Goal: Find contact information: Find contact information

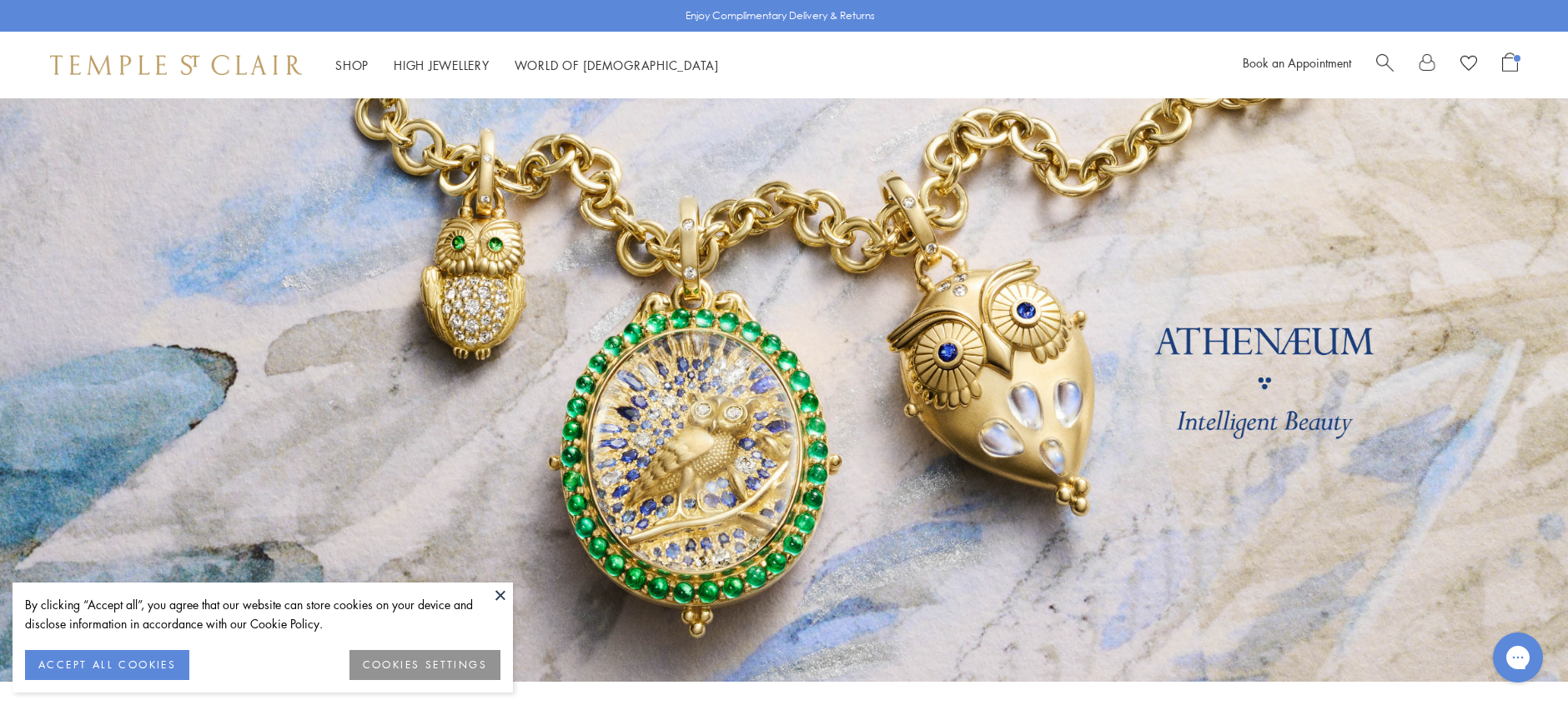
click at [165, 663] on button "ACCEPT ALL COOKIES" at bounding box center [107, 665] width 164 height 30
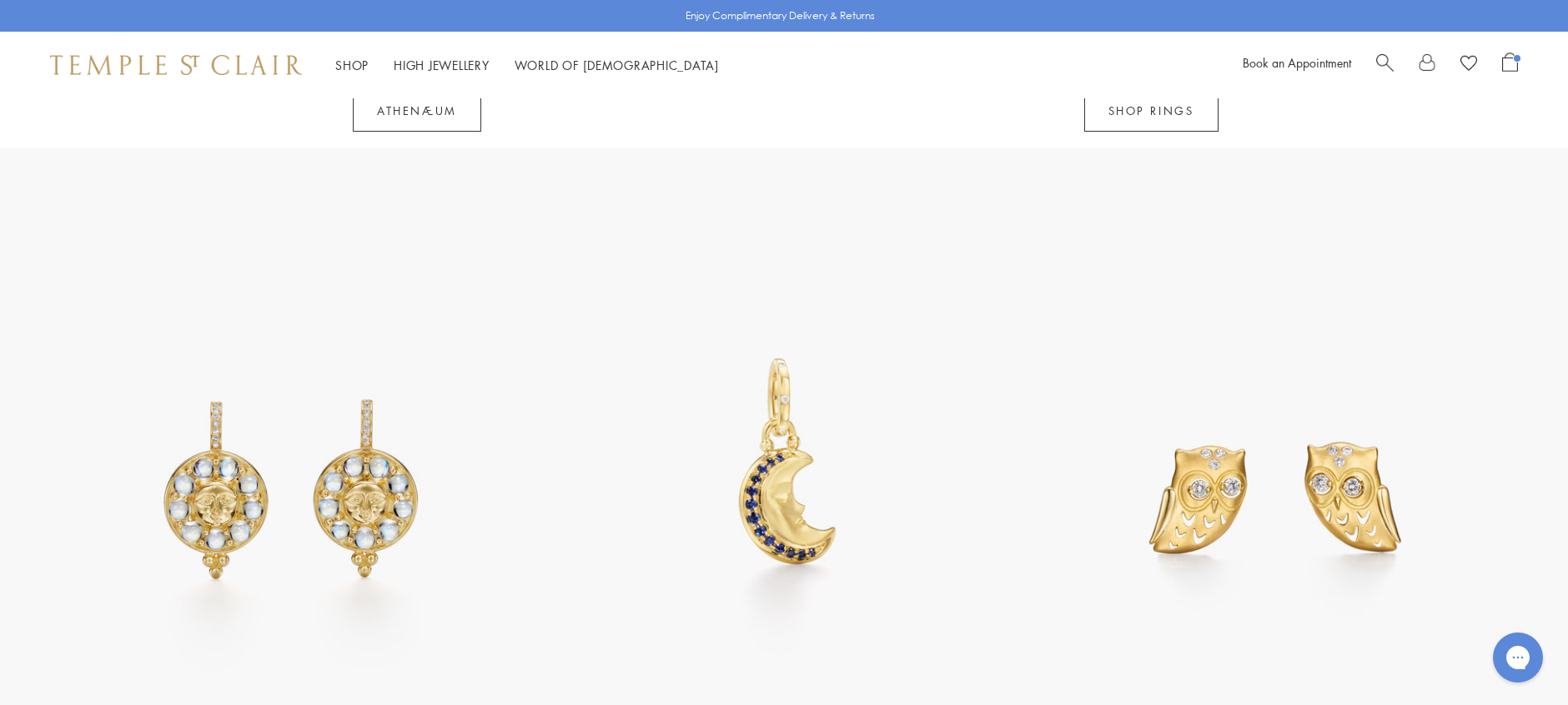
scroll to position [1879, 0]
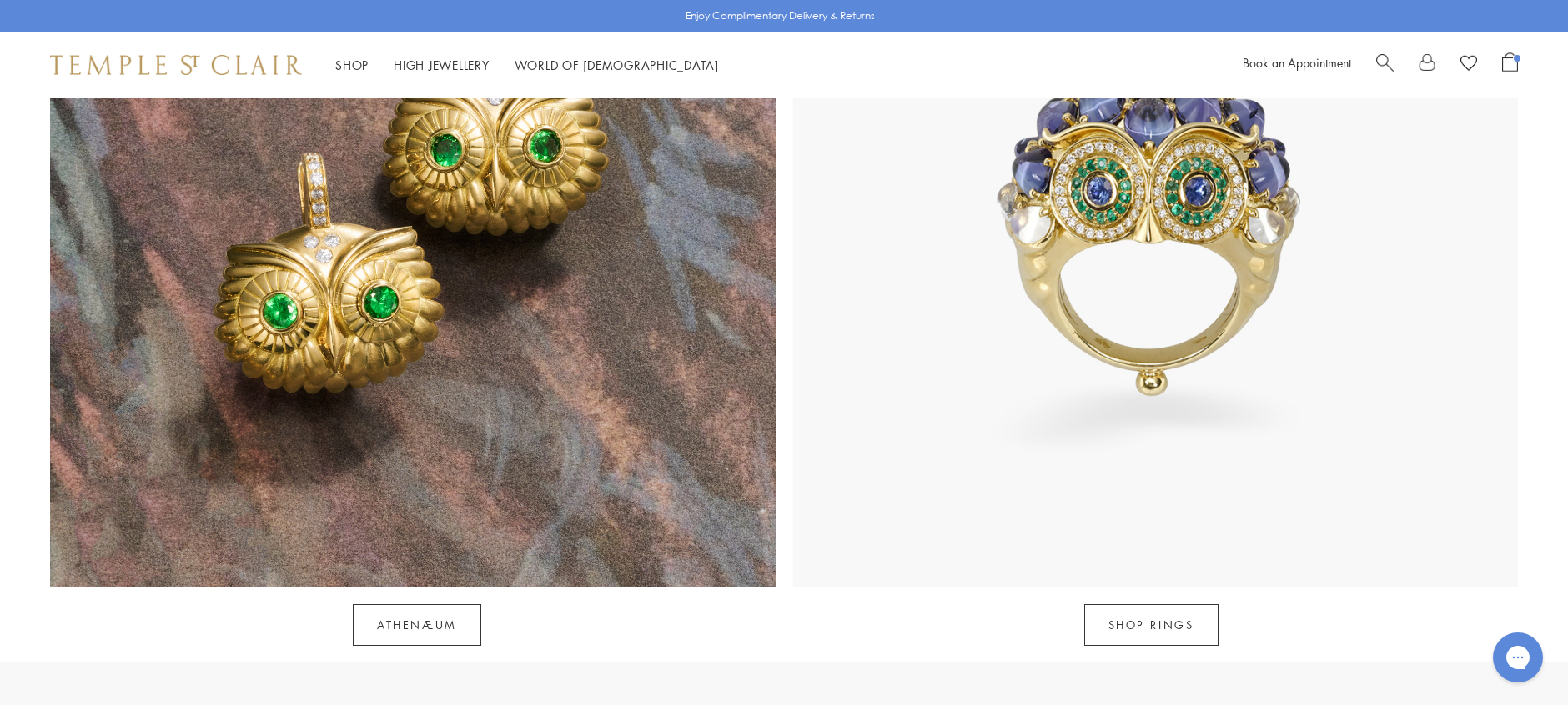
click at [1379, 57] on span "Search" at bounding box center [1385, 61] width 18 height 18
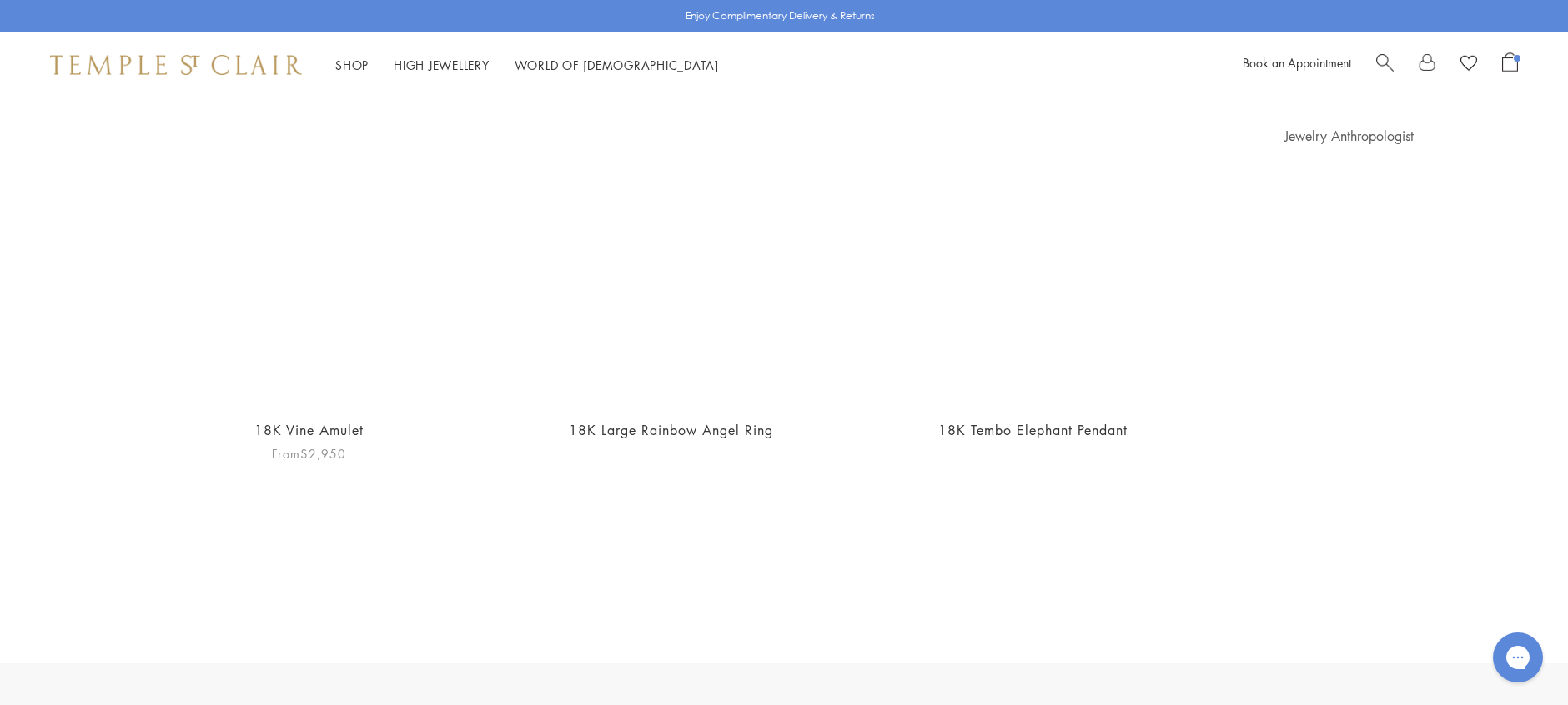
scroll to position [125, 0]
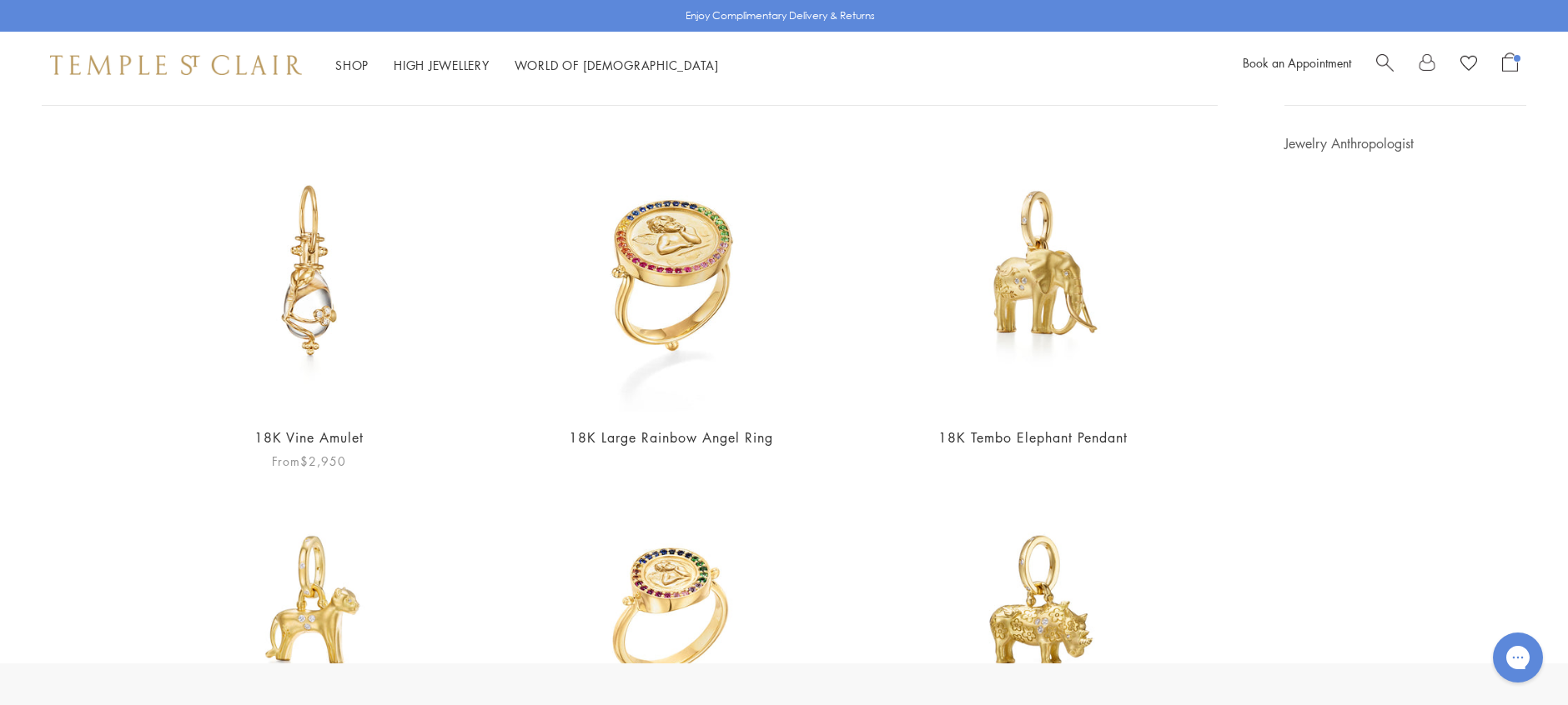
type input "****"
click at [300, 342] on img at bounding box center [309, 274] width 279 height 279
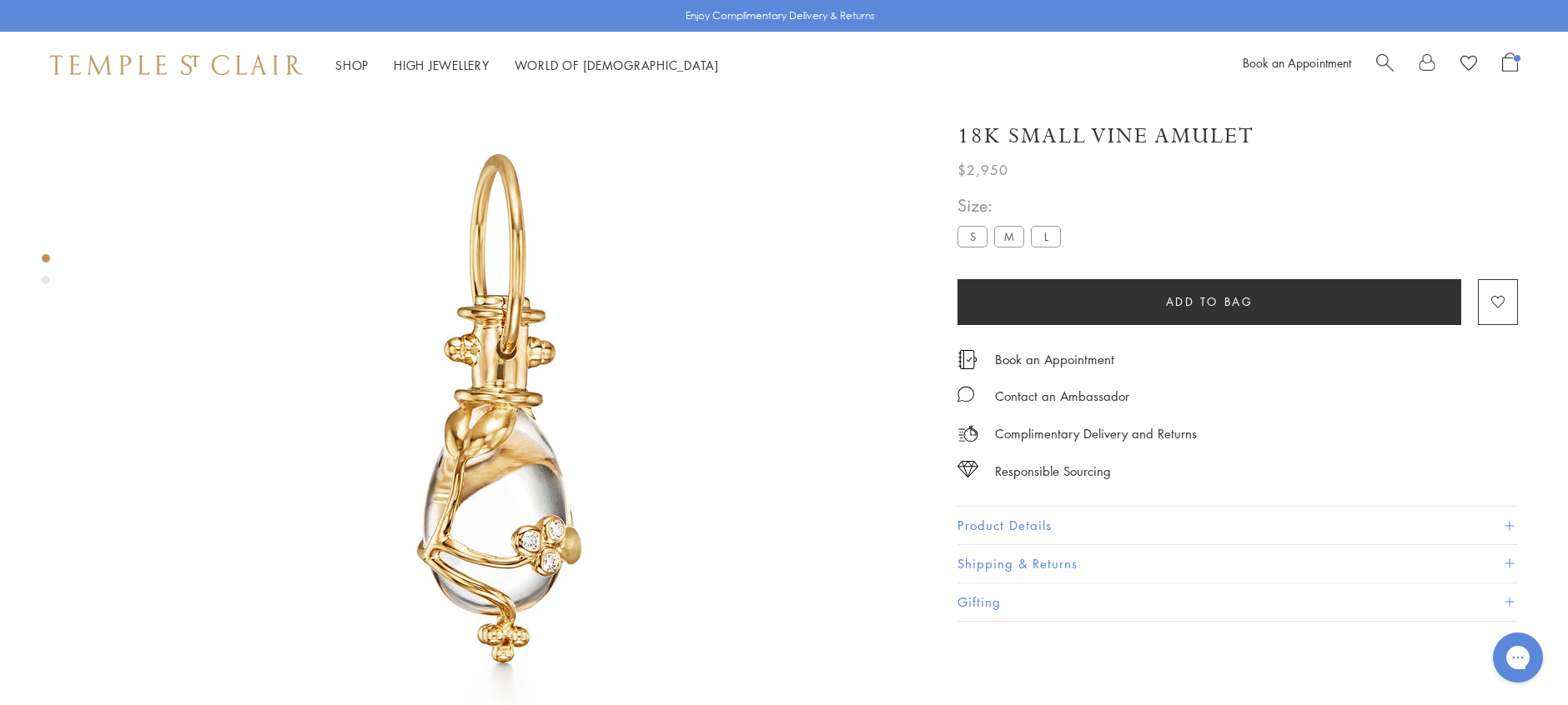
click at [960, 238] on label "S" at bounding box center [972, 236] width 30 height 20
click at [976, 234] on label "S" at bounding box center [972, 236] width 30 height 20
click at [1019, 237] on label "M" at bounding box center [1008, 236] width 30 height 20
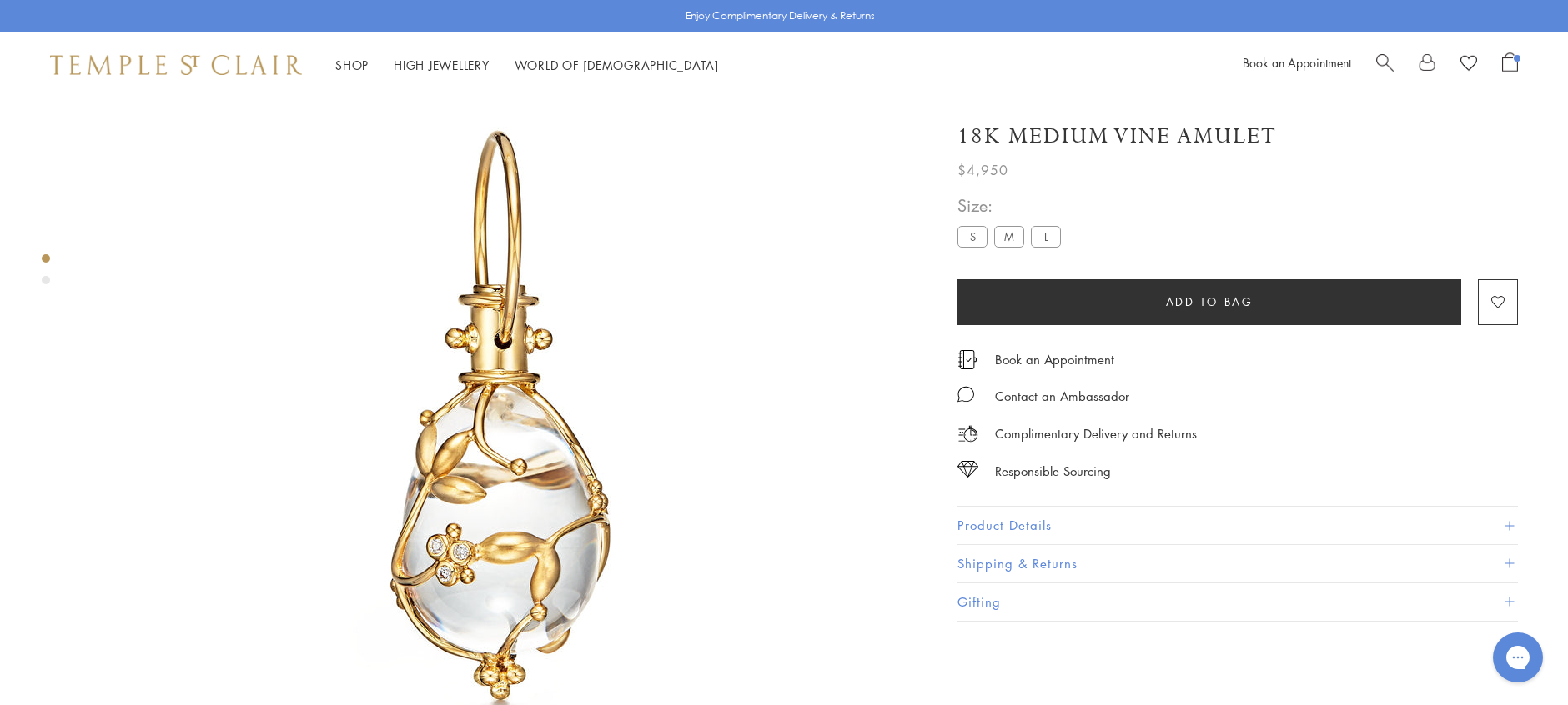
click at [1050, 236] on label "L" at bounding box center [1045, 236] width 30 height 20
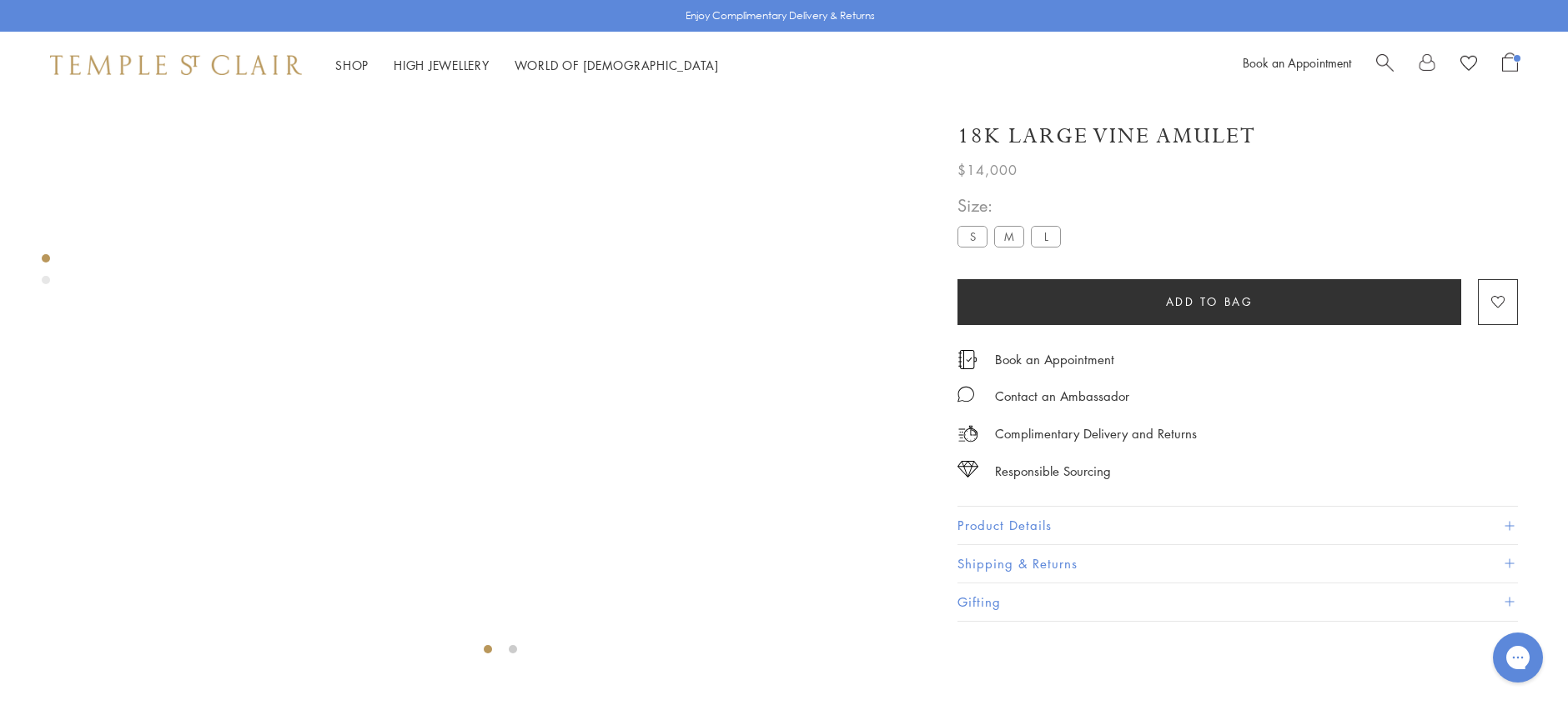
scroll to position [269, 0]
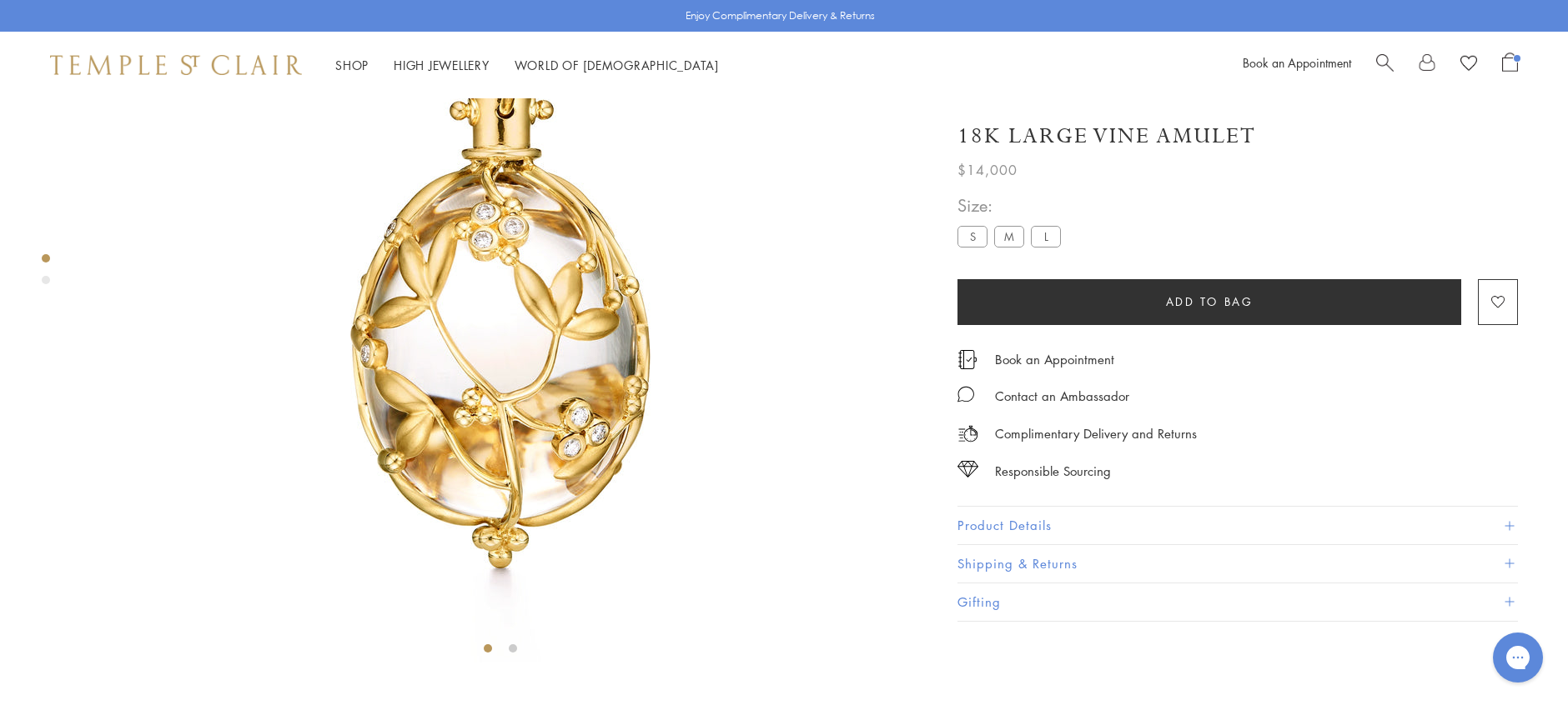
click at [970, 237] on label "S" at bounding box center [972, 236] width 30 height 20
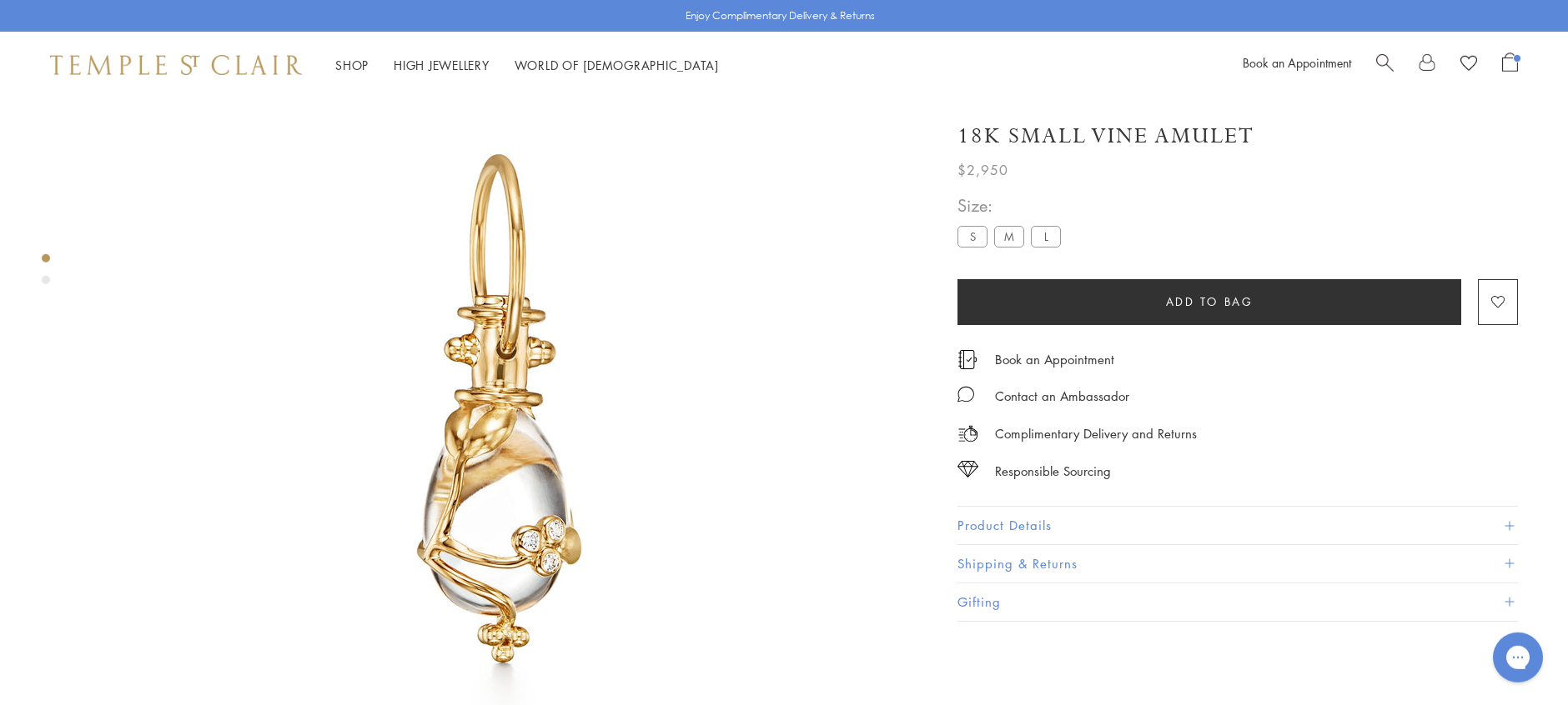
scroll to position [98, 0]
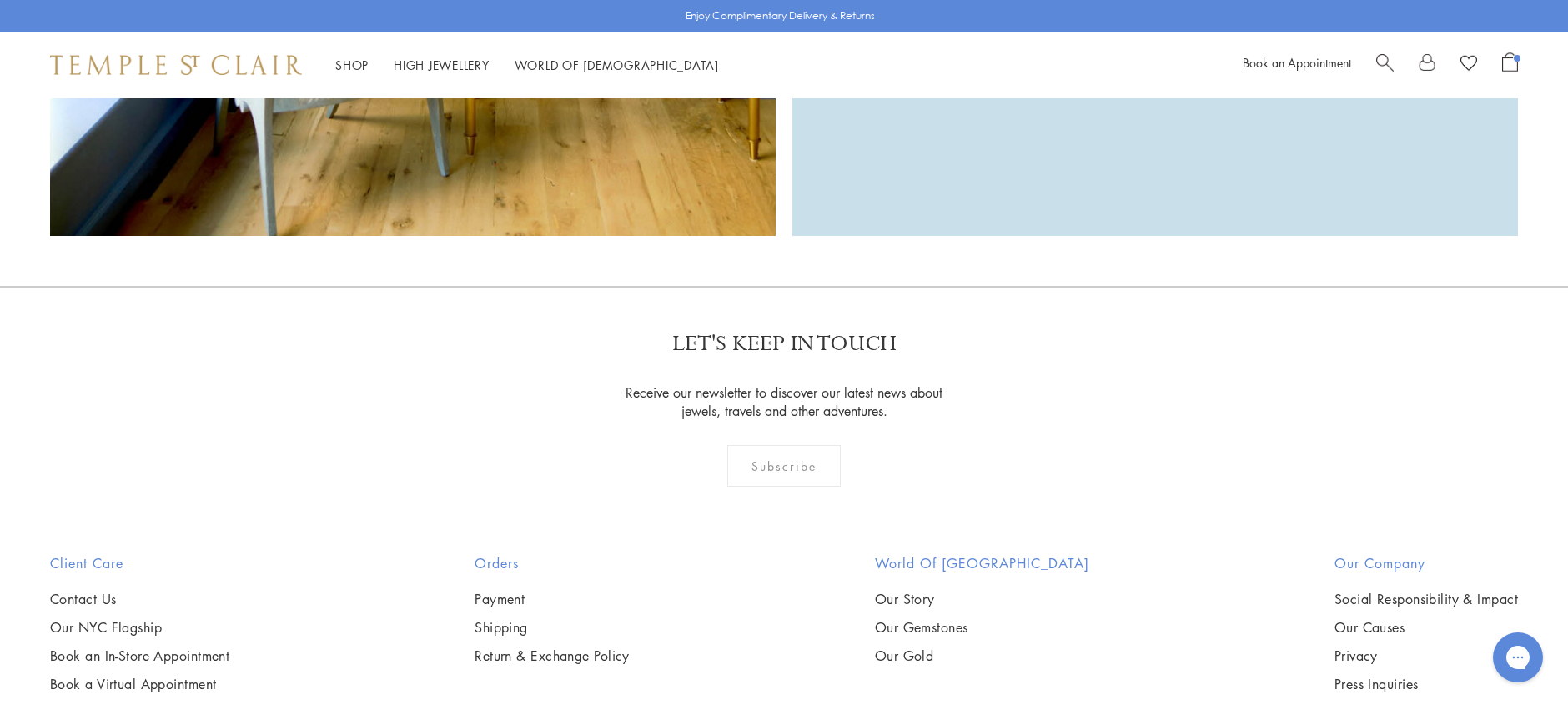
scroll to position [5304, 0]
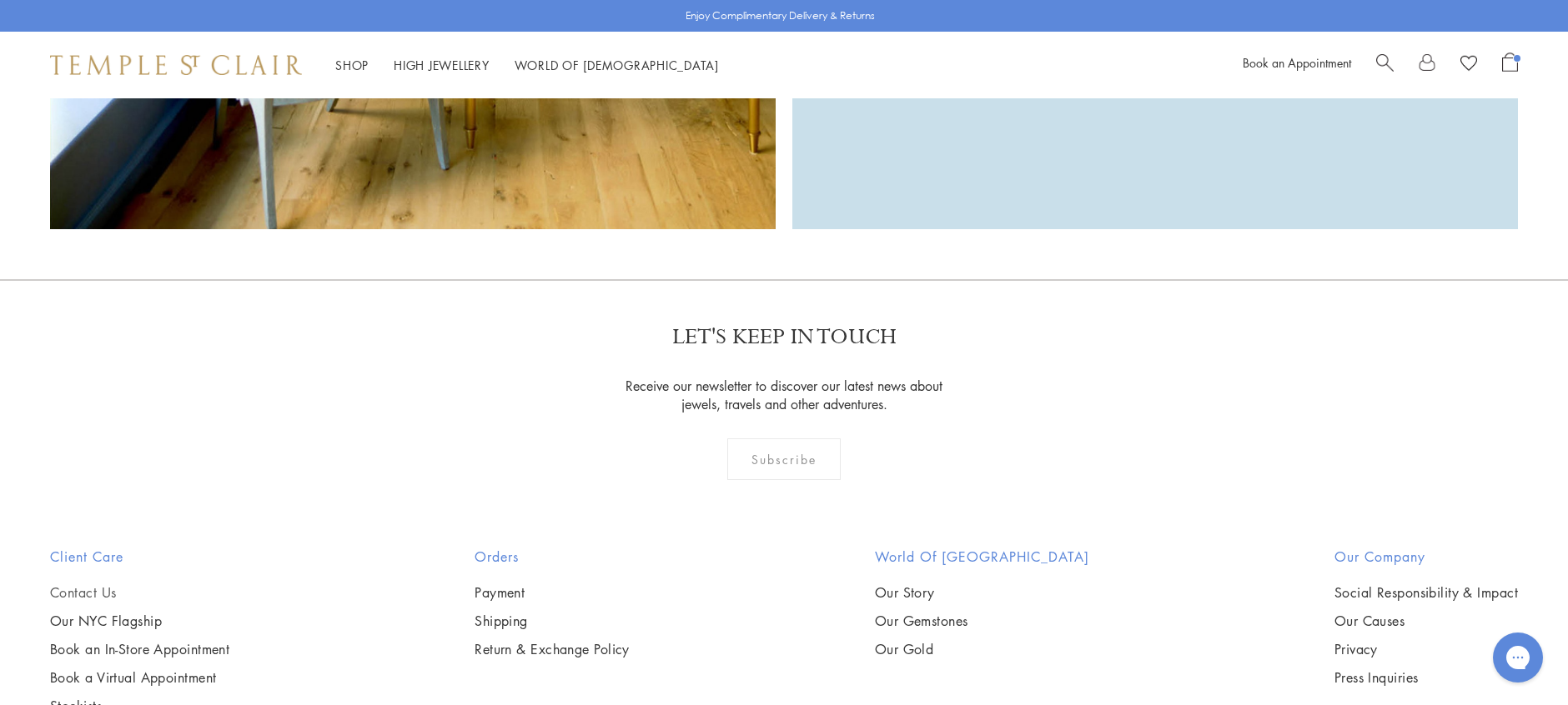
click at [108, 584] on link "Contact Us" at bounding box center [139, 593] width 179 height 19
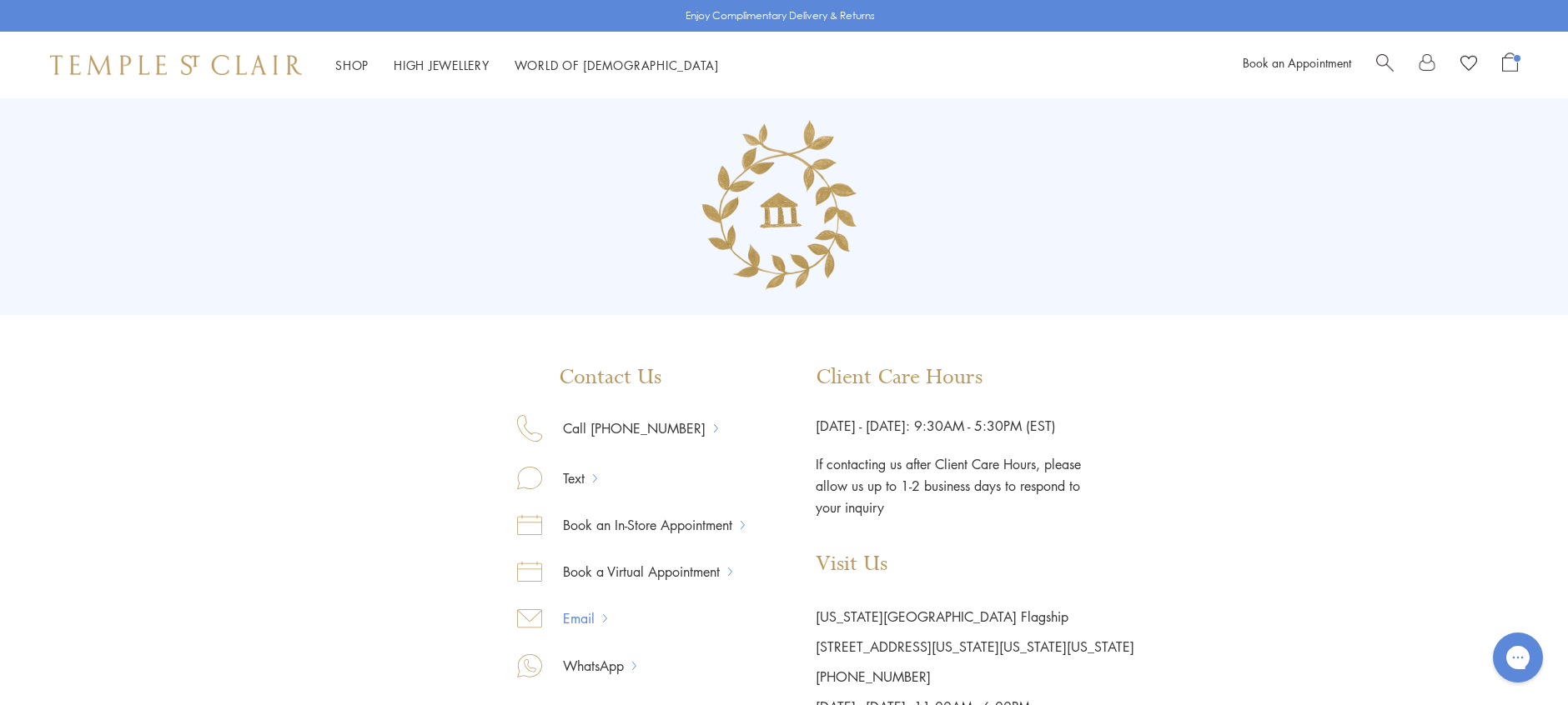
click at [603, 620] on link "Email" at bounding box center [572, 618] width 60 height 21
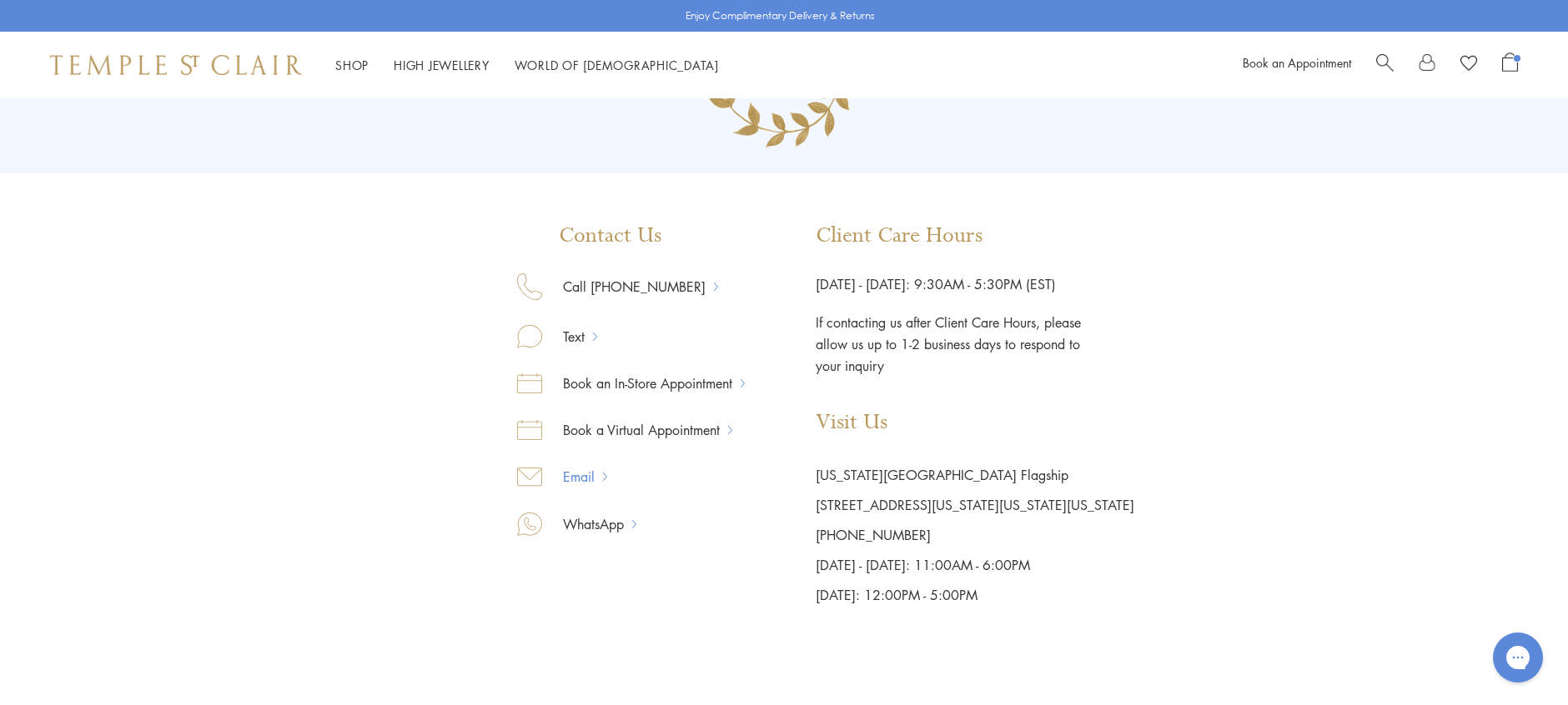
scroll to position [145, 0]
